Goal: Task Accomplishment & Management: Complete application form

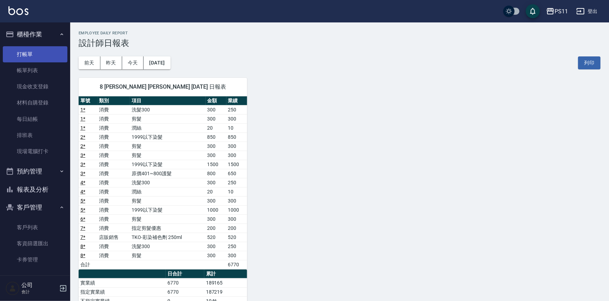
click at [28, 52] on link "打帳單" at bounding box center [35, 54] width 65 height 16
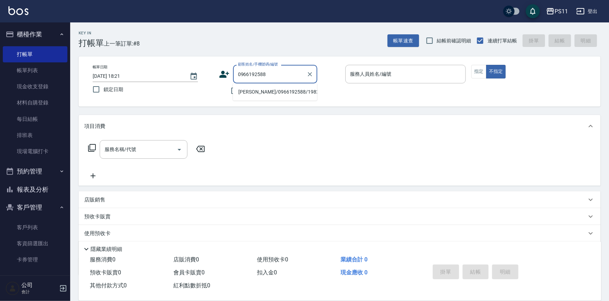
type input "[PERSON_NAME]/0966192588/1982"
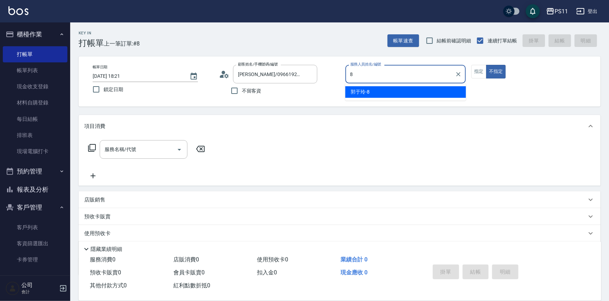
type input "郭于玲-8"
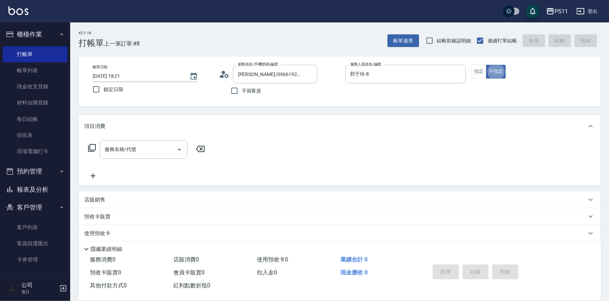
type button "false"
click at [181, 148] on icon "Open" at bounding box center [179, 150] width 8 height 8
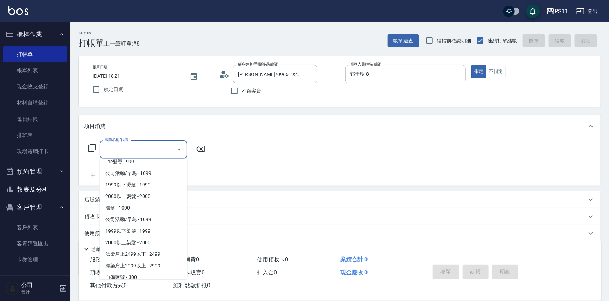
scroll to position [319, 0]
click at [141, 240] on span "2000以上染髮 - 2000" at bounding box center [144, 242] width 88 height 12
type input "2000以上染髮(42000)"
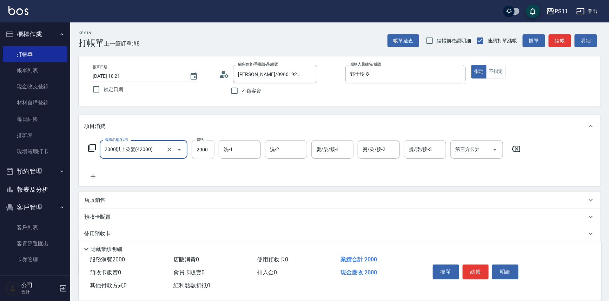
click at [204, 147] on input "2000" at bounding box center [203, 149] width 23 height 19
type input "2500"
click at [93, 174] on icon at bounding box center [93, 176] width 5 height 5
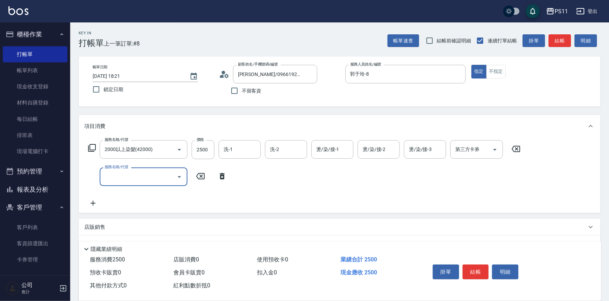
click at [179, 175] on icon "Open" at bounding box center [179, 177] width 8 height 8
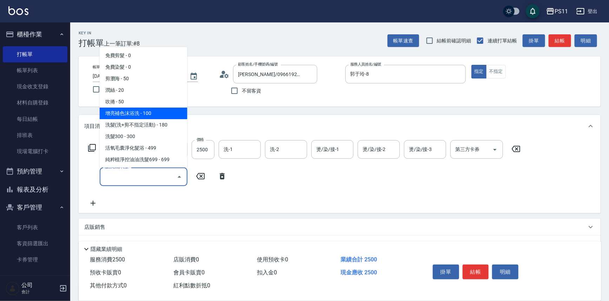
click at [173, 116] on span "增亮補色沫浴洗 - 100" at bounding box center [144, 114] width 88 height 12
type input "增亮補色沫浴洗(1100)"
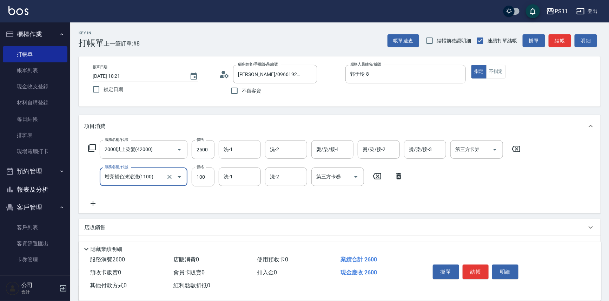
click at [245, 146] on input "洗-1" at bounding box center [240, 149] width 36 height 12
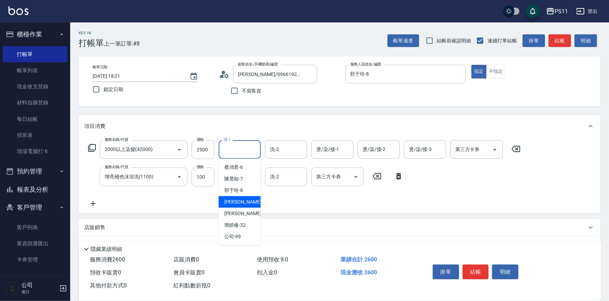
click at [241, 204] on span "[PERSON_NAME] -20" at bounding box center [246, 202] width 44 height 7
type input "[PERSON_NAME]-20"
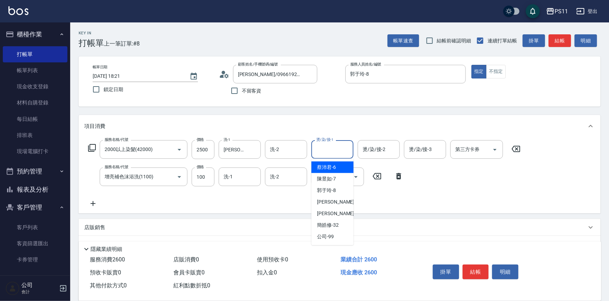
click at [331, 155] on input "燙/染/接-1" at bounding box center [332, 149] width 36 height 12
click at [340, 201] on div "[PERSON_NAME] -20" at bounding box center [332, 202] width 42 height 12
type input "[PERSON_NAME]-20"
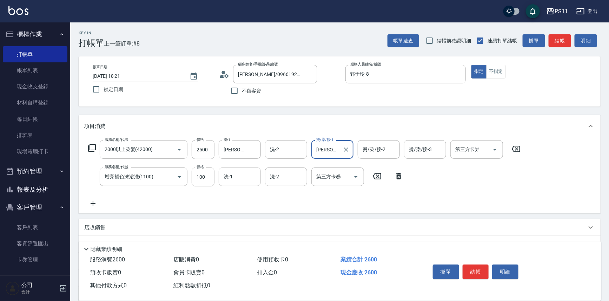
click at [248, 179] on input "洗-1" at bounding box center [240, 177] width 36 height 12
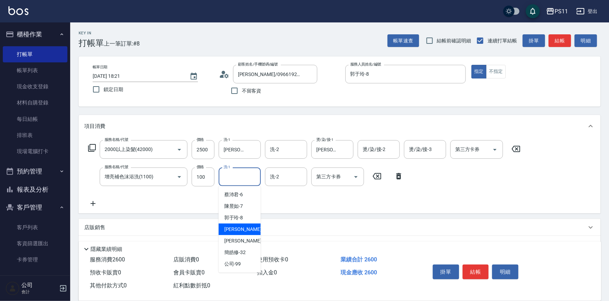
click at [246, 227] on div "[PERSON_NAME] -20" at bounding box center [240, 230] width 42 height 12
type input "[PERSON_NAME]-20"
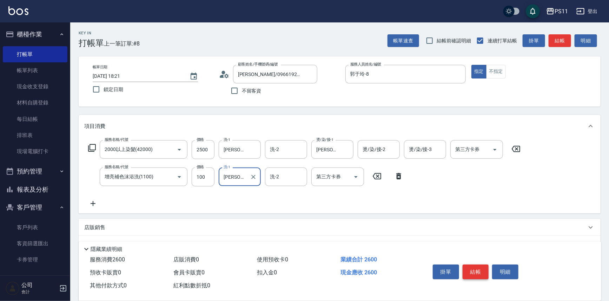
click at [481, 268] on button "結帳" at bounding box center [475, 272] width 26 height 15
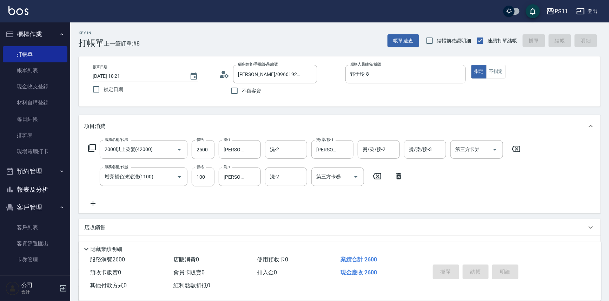
type input "[DATE] 18:23"
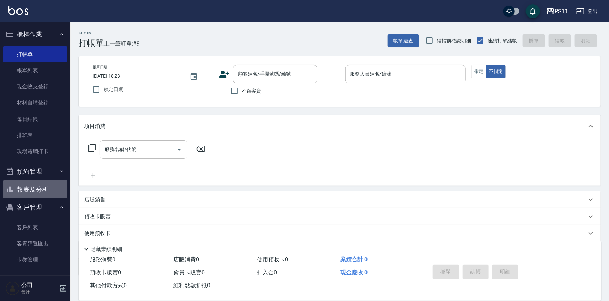
click at [52, 192] on button "報表及分析" at bounding box center [35, 190] width 65 height 18
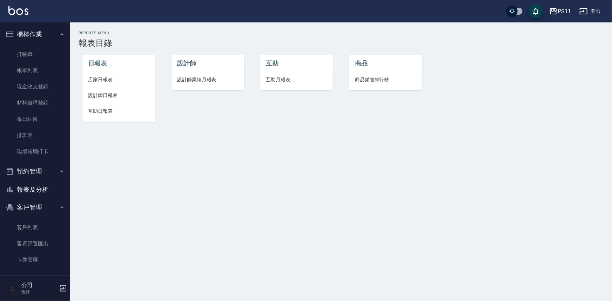
click at [104, 111] on span "互助日報表" at bounding box center [118, 111] width 61 height 7
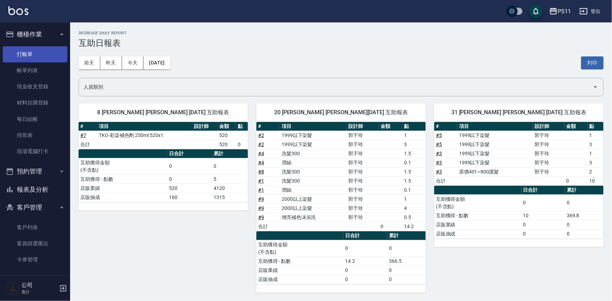
click at [28, 52] on link "打帳單" at bounding box center [35, 54] width 65 height 16
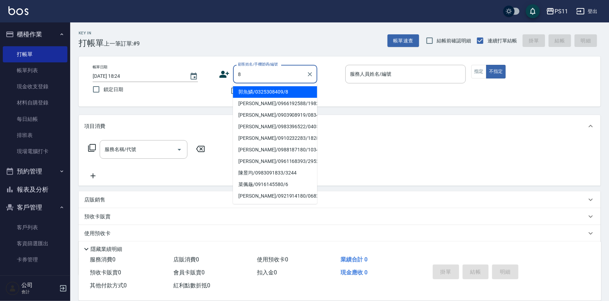
drag, startPoint x: 294, startPoint y: 92, endPoint x: 300, endPoint y: 87, distance: 8.3
click at [294, 92] on li "郭魚鱗/0325308409/8" at bounding box center [275, 92] width 84 height 12
type input "郭魚鱗/0325308409/8"
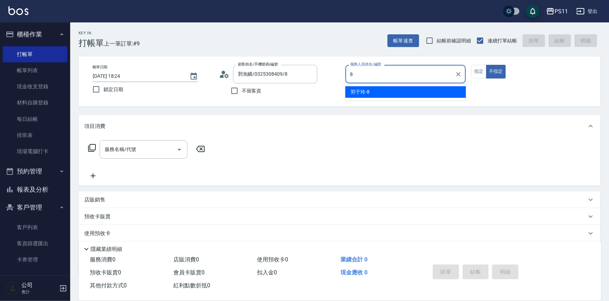
type input "郭于玲-8"
type button "false"
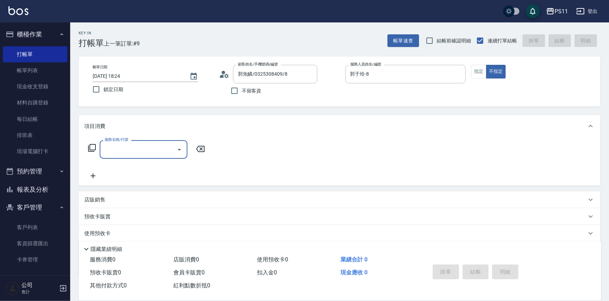
click at [181, 150] on icon "Open" at bounding box center [179, 150] width 8 height 8
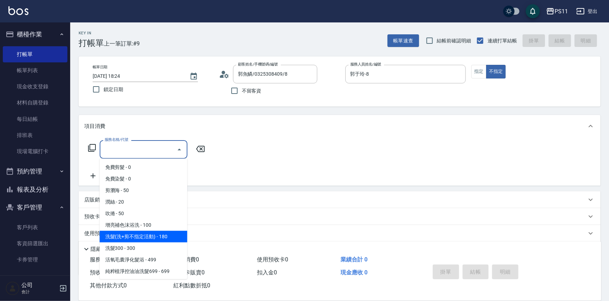
drag, startPoint x: 160, startPoint y: 240, endPoint x: 175, endPoint y: 220, distance: 25.5
click at [160, 239] on span "洗髮(洗+剪不指定活動) - 180" at bounding box center [144, 237] width 88 height 12
type input "洗髮(洗+剪不指定活動)(1180)"
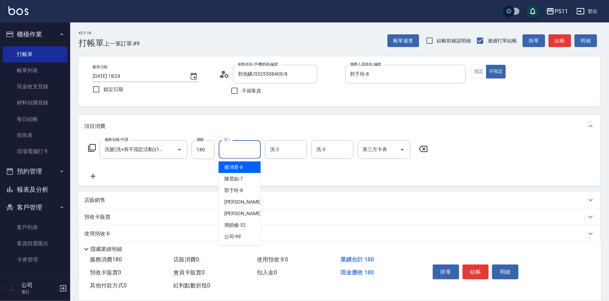
click at [239, 144] on input "洗-1" at bounding box center [240, 149] width 36 height 12
click at [248, 194] on div "郭于玲 -8" at bounding box center [240, 191] width 42 height 12
type input "郭于玲-8"
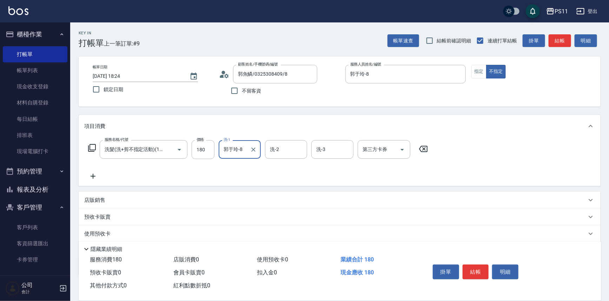
click at [253, 147] on icon "Clear" at bounding box center [253, 149] width 7 height 7
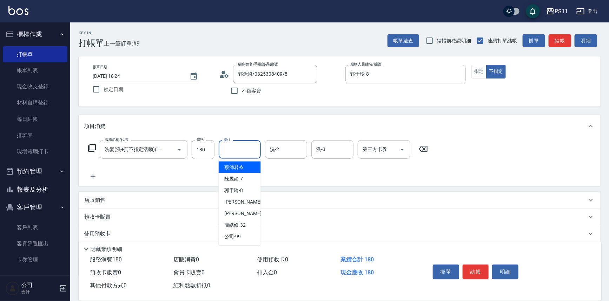
click at [231, 150] on input "洗-1" at bounding box center [240, 149] width 36 height 12
click at [247, 213] on div "[PERSON_NAME]-31" at bounding box center [240, 214] width 42 height 12
type input "[PERSON_NAME]-31"
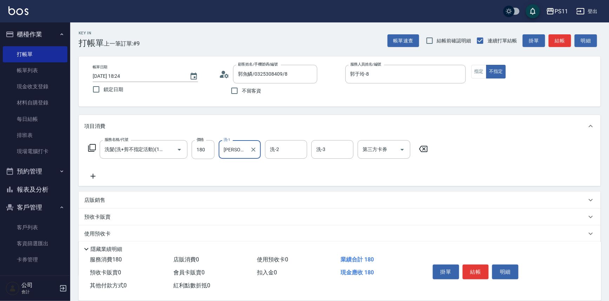
click at [95, 173] on icon at bounding box center [93, 176] width 18 height 8
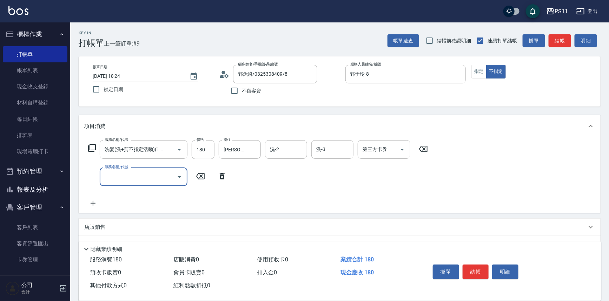
click at [179, 177] on icon "Open" at bounding box center [180, 177] width 4 height 2
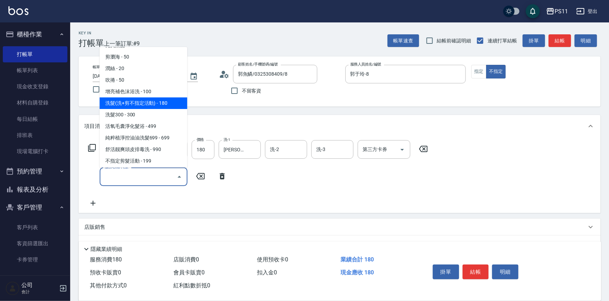
scroll to position [32, 0]
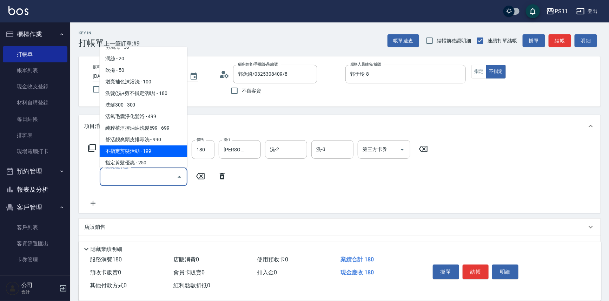
click at [141, 154] on span "不指定剪髮活動 - 199" at bounding box center [144, 152] width 88 height 12
type input "不指定剪髮活動(2199)"
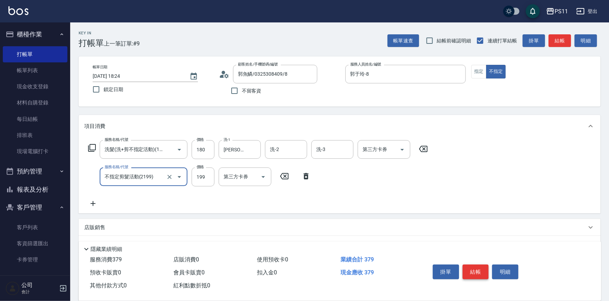
click at [476, 272] on button "結帳" at bounding box center [475, 272] width 26 height 15
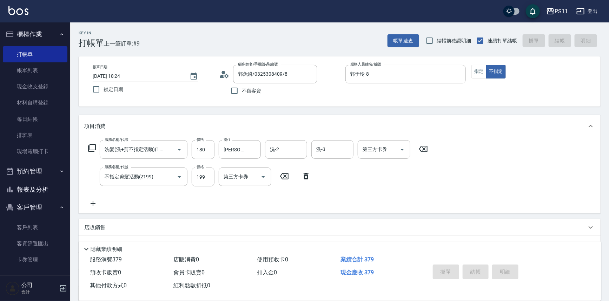
type input "[DATE] 18:25"
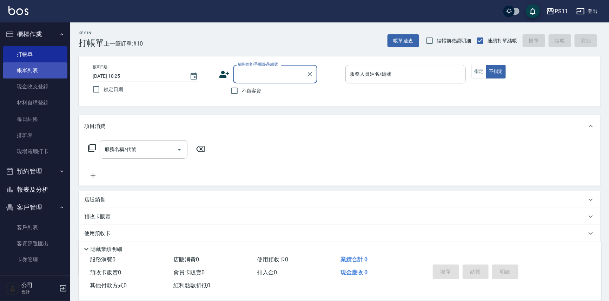
click at [24, 77] on link "帳單列表" at bounding box center [35, 70] width 65 height 16
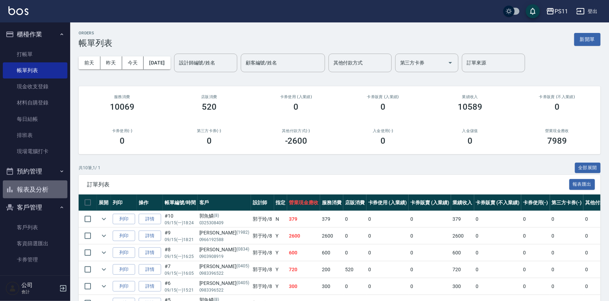
click at [44, 189] on button "報表及分析" at bounding box center [35, 190] width 65 height 18
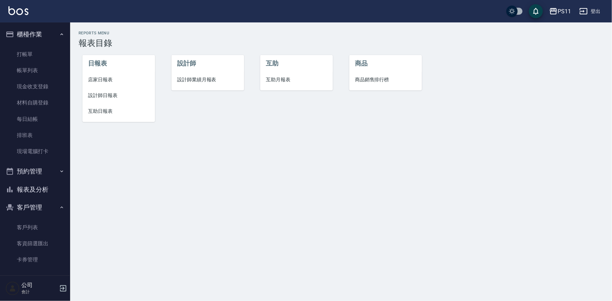
click at [111, 96] on span "設計師日報表" at bounding box center [118, 95] width 61 height 7
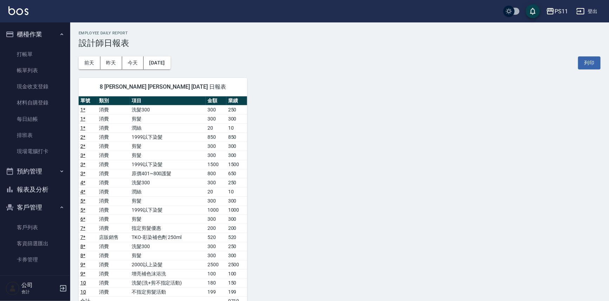
click at [342, 148] on div "8 [PERSON_NAME] [PERSON_NAME] [DATE] 日報表 單號 類別 項目 金額 業績 1 * 消費 洗髮300 300 250 1 …" at bounding box center [335, 264] width 530 height 391
click at [363, 180] on div "8 [PERSON_NAME] [PERSON_NAME] [DATE] 日報表 單號 類別 項目 金額 業績 1 * 消費 洗髮300 300 250 1 …" at bounding box center [335, 264] width 530 height 391
click at [49, 51] on link "打帳單" at bounding box center [35, 54] width 65 height 16
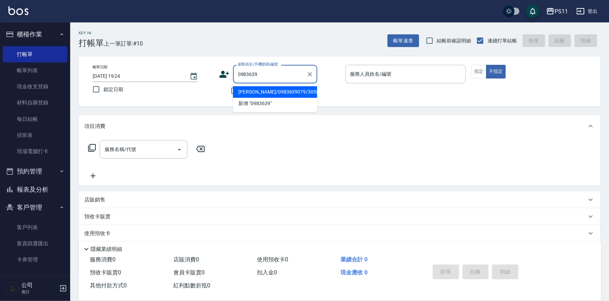
click at [275, 89] on li "[PERSON_NAME]/0983639079/3058" at bounding box center [275, 92] width 84 height 12
type input "[PERSON_NAME]/0983639079/3058"
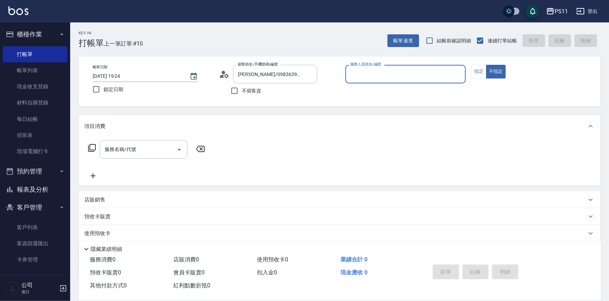
click at [364, 74] on input "服務人員姓名/編號" at bounding box center [405, 74] width 114 height 12
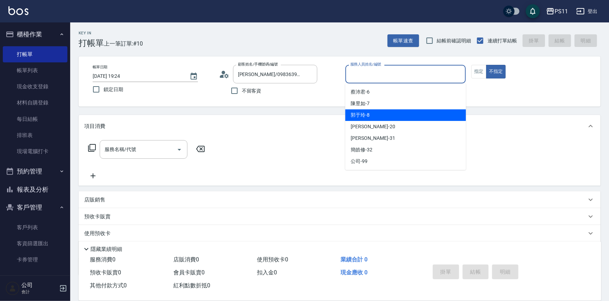
click at [387, 112] on div "郭于玲 -8" at bounding box center [405, 115] width 121 height 12
type input "郭于玲-8"
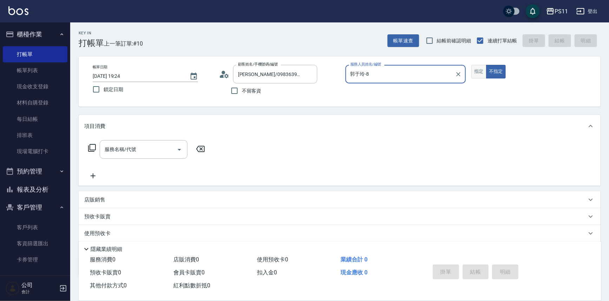
click at [476, 72] on button "指定" at bounding box center [478, 72] width 15 height 14
click at [93, 143] on div "服務名稱/代號 服務名稱/代號" at bounding box center [146, 149] width 125 height 19
click at [94, 146] on icon at bounding box center [92, 148] width 8 height 8
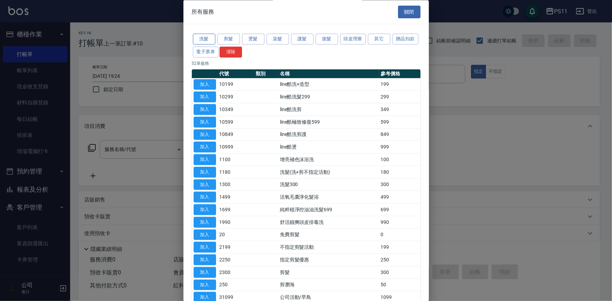
click at [205, 41] on button "洗髮" at bounding box center [204, 39] width 22 height 11
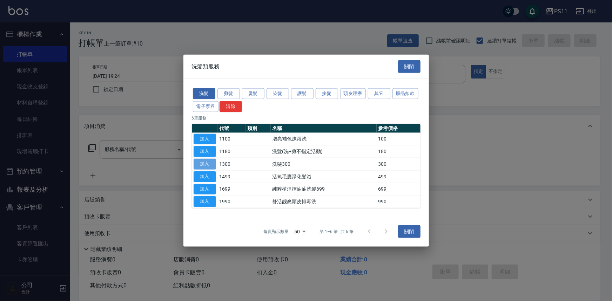
click at [209, 165] on button "加入" at bounding box center [205, 164] width 22 height 11
type input "洗髮300(1300)"
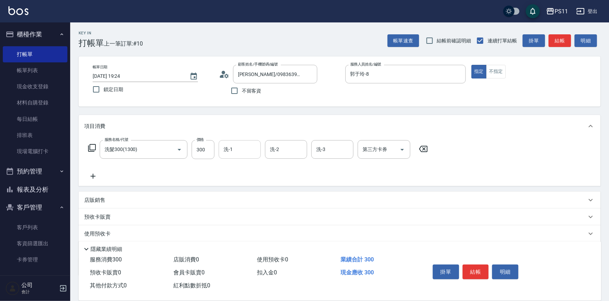
click at [233, 153] on input "洗-1" at bounding box center [240, 149] width 36 height 12
type input "[PERSON_NAME]-20"
click at [89, 175] on icon at bounding box center [93, 176] width 18 height 8
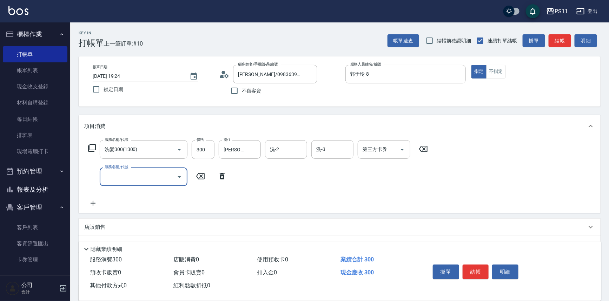
click at [105, 175] on input "服務名稱/代號" at bounding box center [138, 177] width 71 height 12
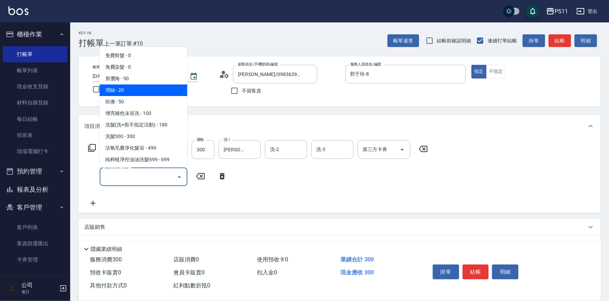
click at [117, 90] on span "潤絲 - 20" at bounding box center [144, 91] width 88 height 12
type input "潤絲(820)"
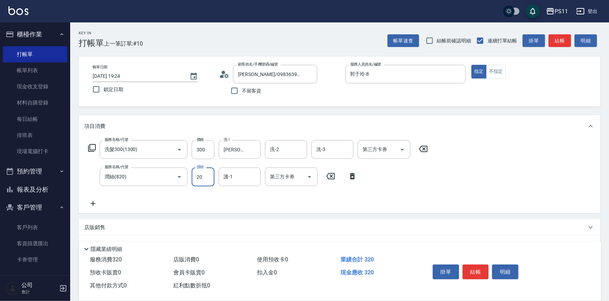
click at [203, 179] on input "20" at bounding box center [203, 177] width 23 height 19
type input "100"
drag, startPoint x: 231, startPoint y: 175, endPoint x: 234, endPoint y: 178, distance: 4.7
click at [234, 177] on input "護-1" at bounding box center [240, 177] width 36 height 12
type input "[PERSON_NAME]-20"
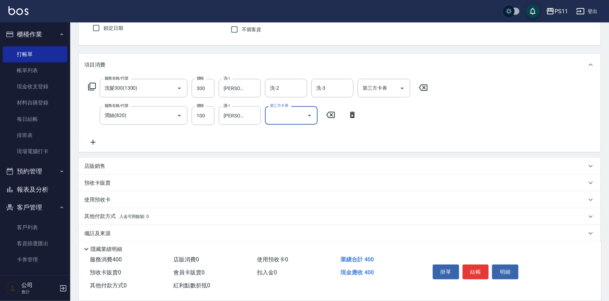
scroll to position [68, 0]
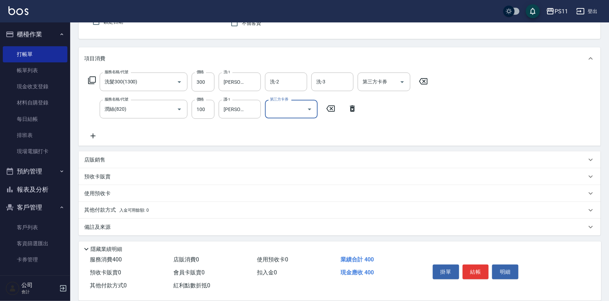
click at [91, 136] on icon at bounding box center [93, 136] width 18 height 8
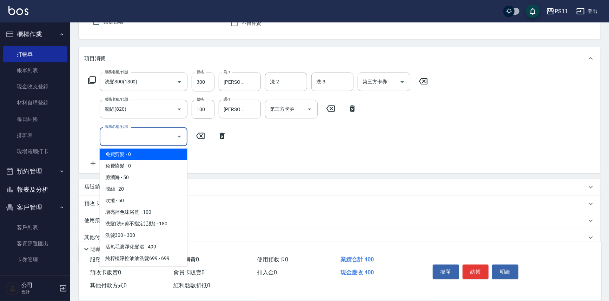
click at [131, 137] on input "服務名稱/代號" at bounding box center [138, 137] width 71 height 12
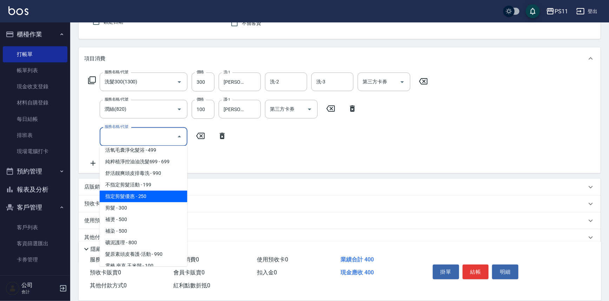
scroll to position [95, 0]
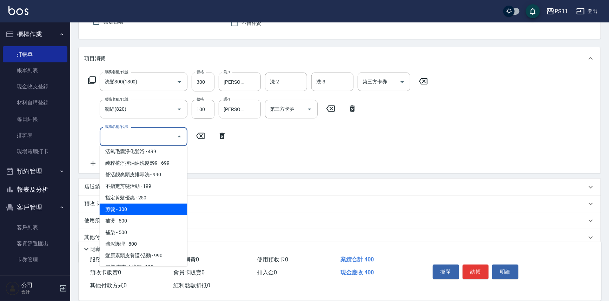
click at [133, 205] on span "剪髮 - 300" at bounding box center [144, 210] width 88 height 12
type input "剪髮(2300)"
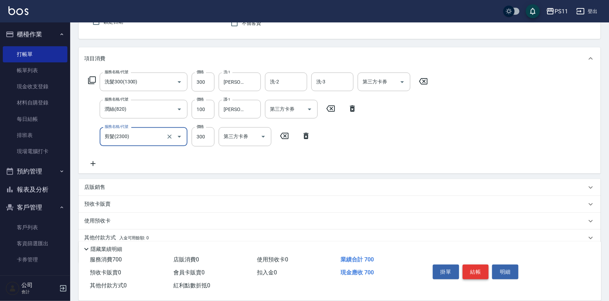
click at [471, 269] on button "結帳" at bounding box center [475, 272] width 26 height 15
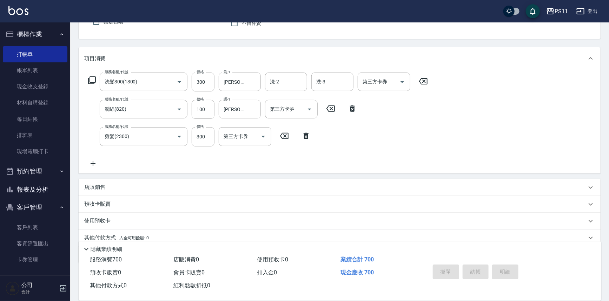
type input "[DATE] 19:26"
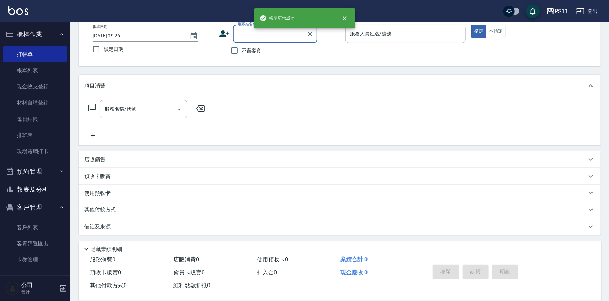
scroll to position [40, 0]
